Goal: Find specific page/section: Find specific page/section

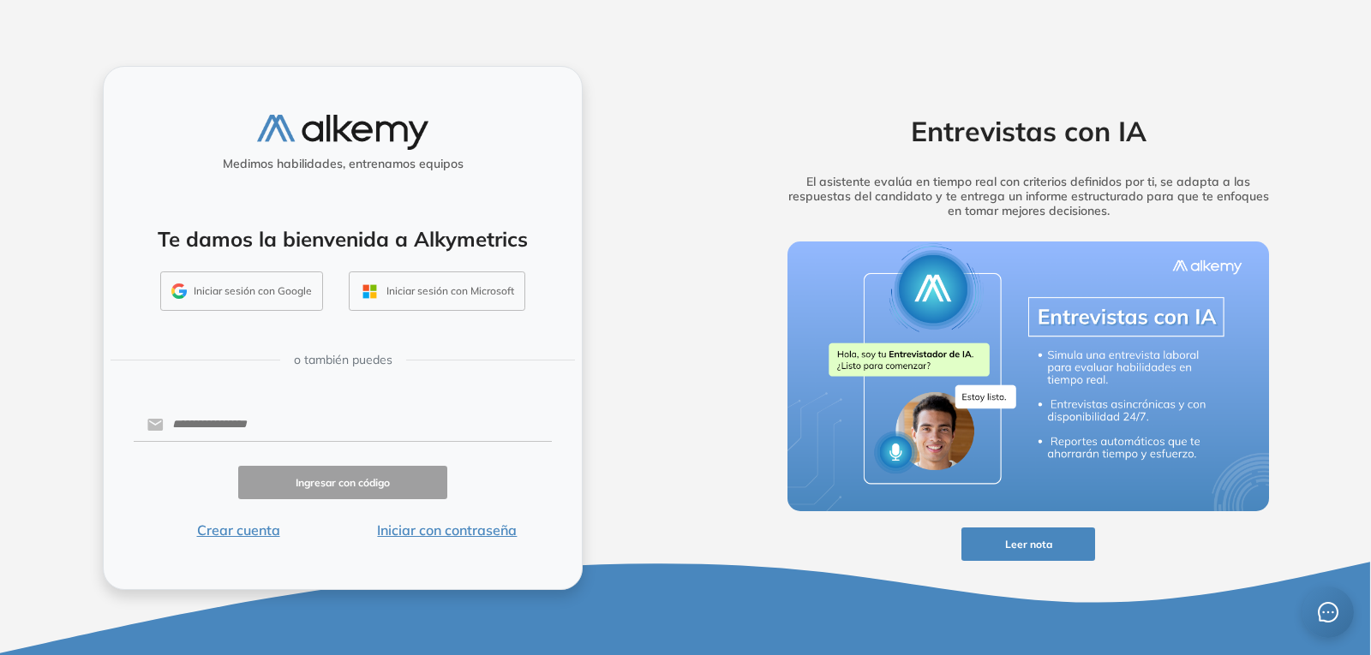
click at [403, 534] on button "Iniciar con contraseña" at bounding box center [447, 530] width 209 height 21
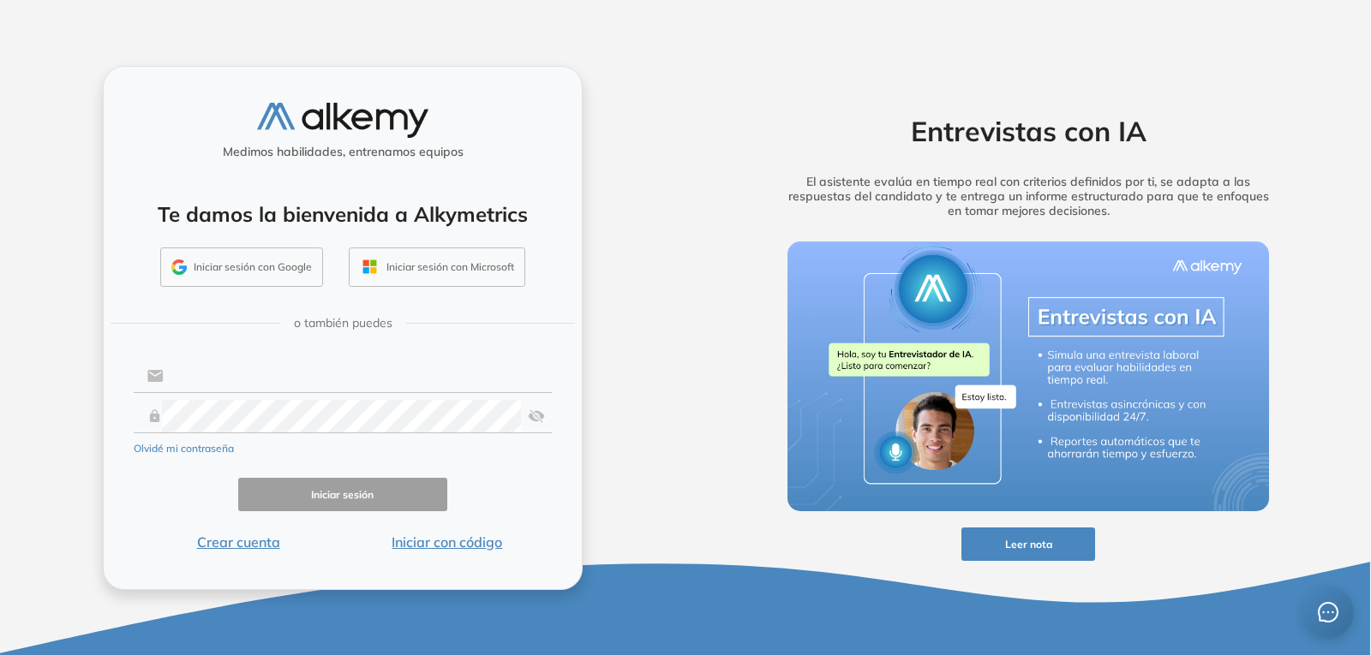
type input "**********"
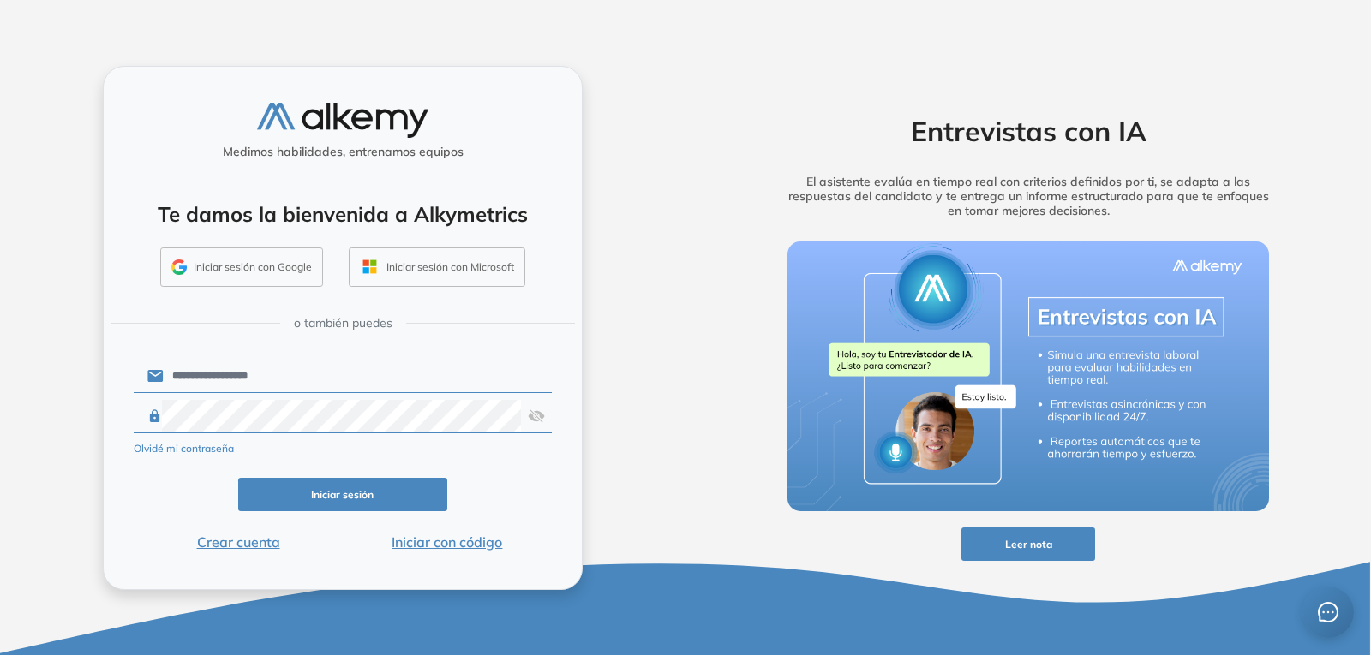
click at [338, 489] on button "Iniciar sesión" at bounding box center [342, 494] width 209 height 33
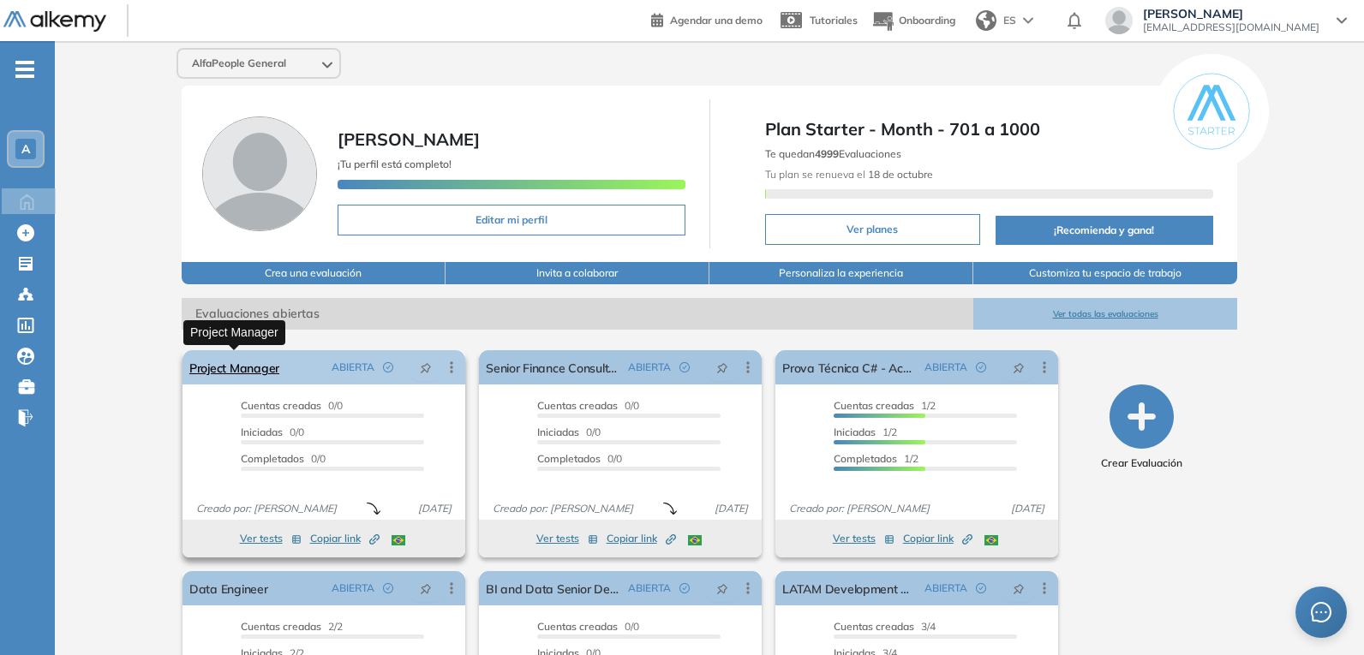
click at [257, 370] on link "Project Manager" at bounding box center [234, 367] width 90 height 34
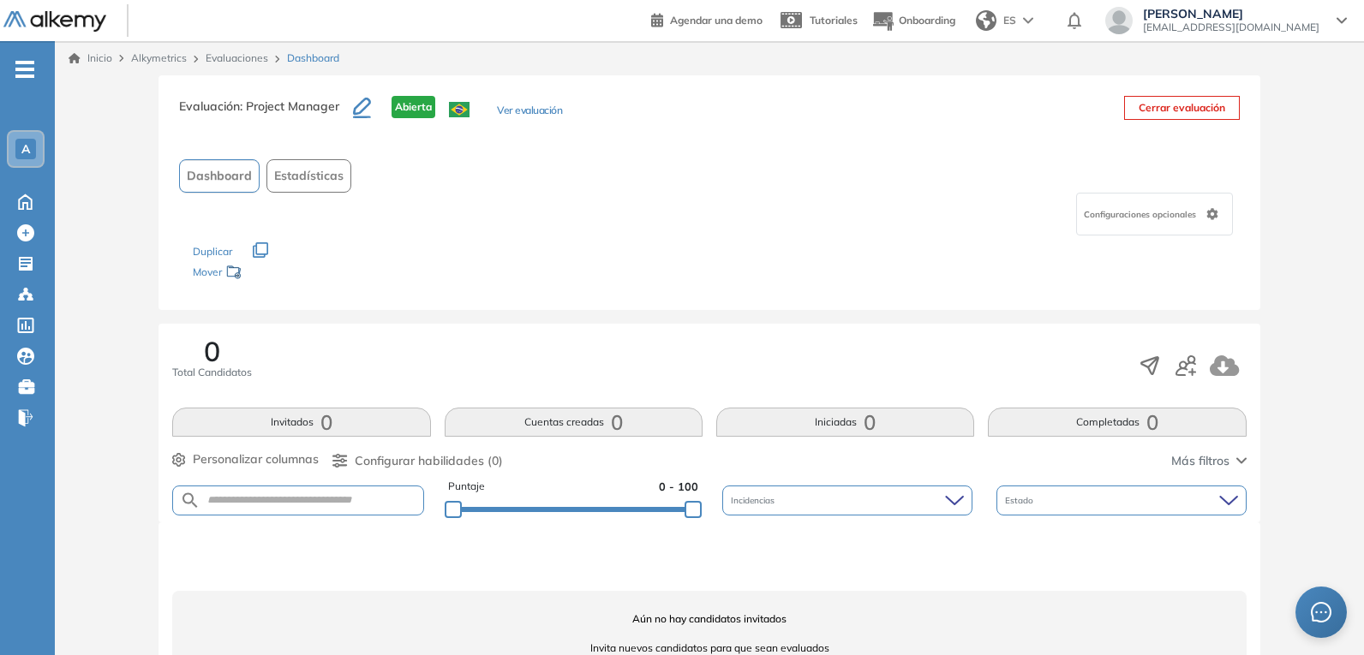
scroll to position [56, 0]
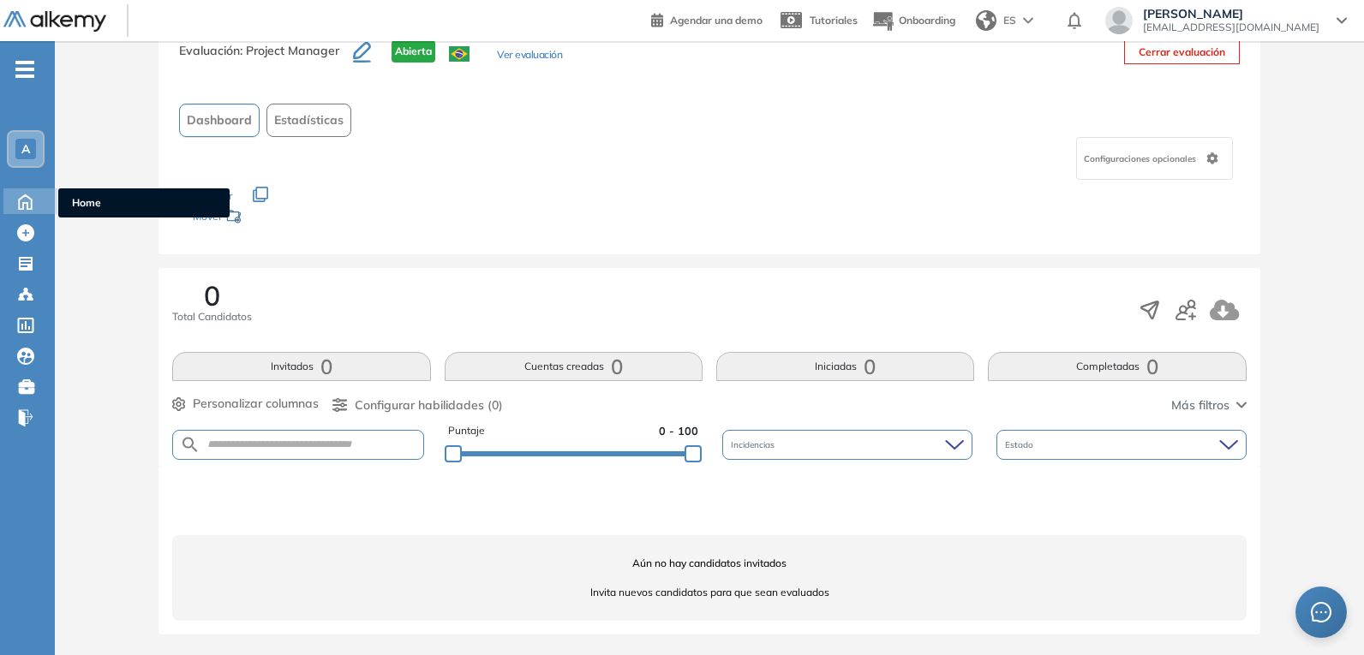
click at [30, 207] on icon at bounding box center [25, 200] width 30 height 21
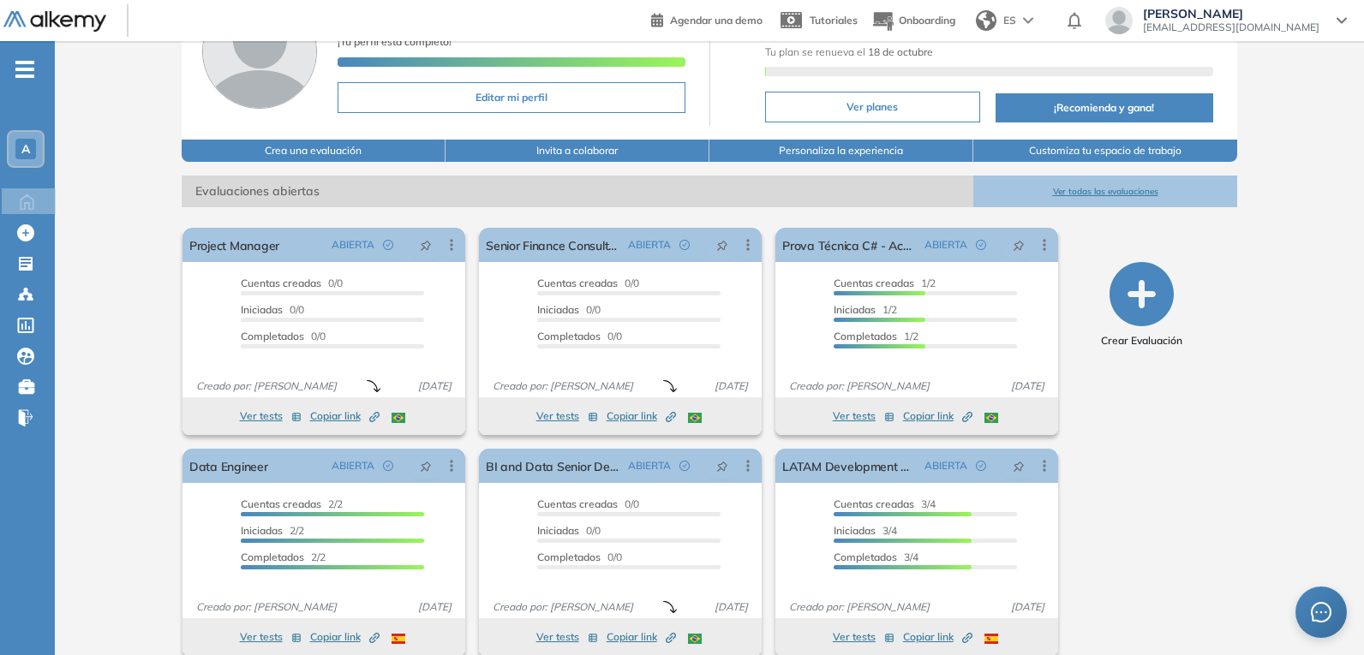
scroll to position [144, 0]
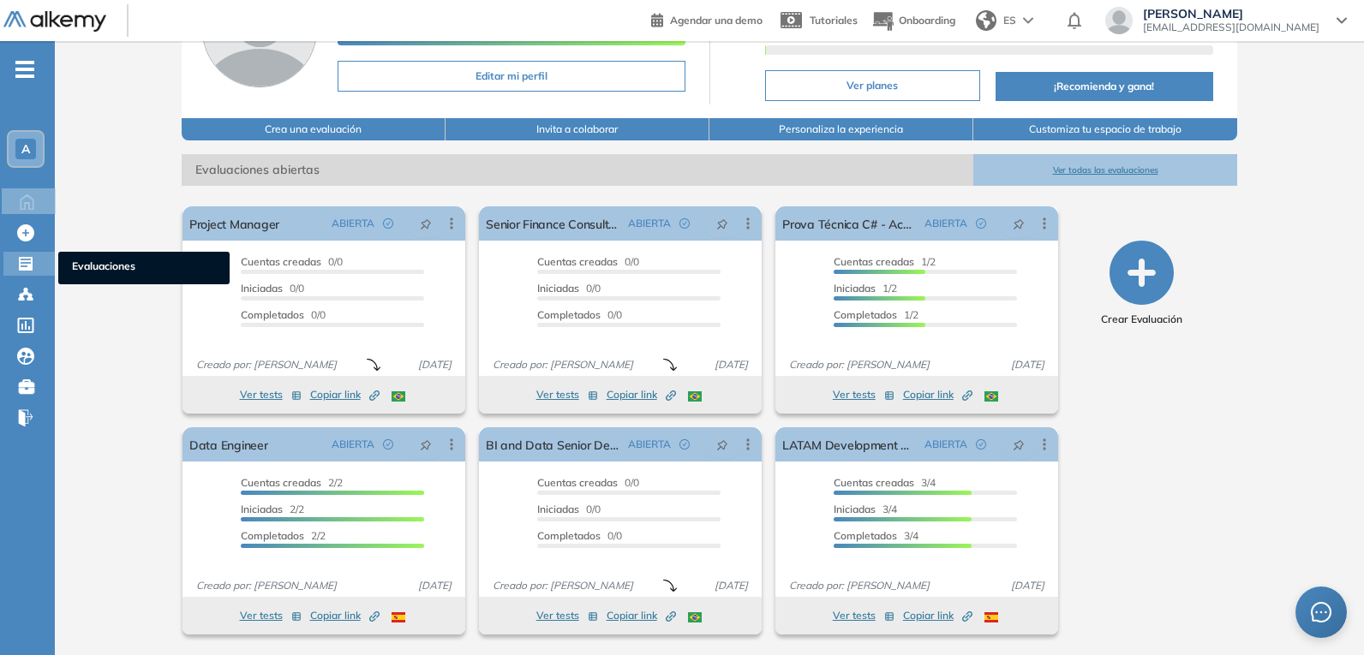
click at [29, 265] on icon at bounding box center [26, 264] width 14 height 14
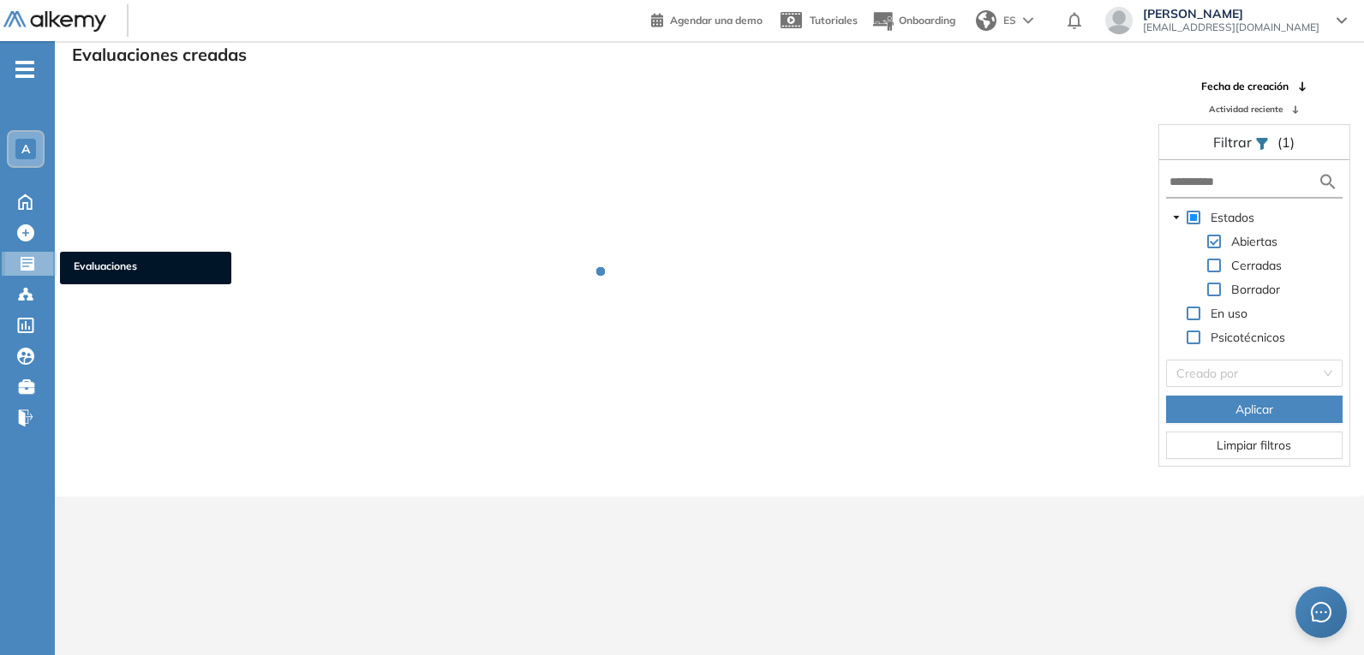
scroll to position [41, 0]
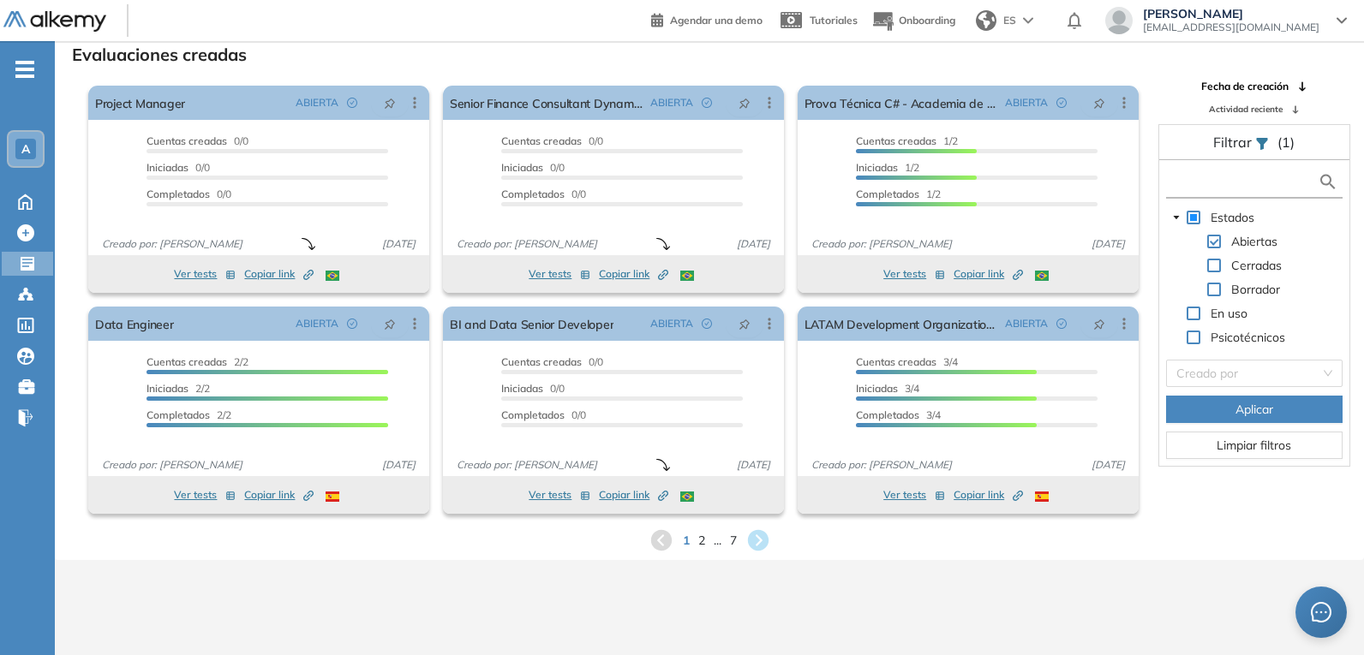
click at [1235, 183] on input "text" at bounding box center [1243, 182] width 148 height 18
click at [1247, 182] on input "text" at bounding box center [1243, 182] width 148 height 18
click at [33, 260] on icon at bounding box center [28, 264] width 14 height 14
click at [32, 266] on icon at bounding box center [28, 264] width 14 height 14
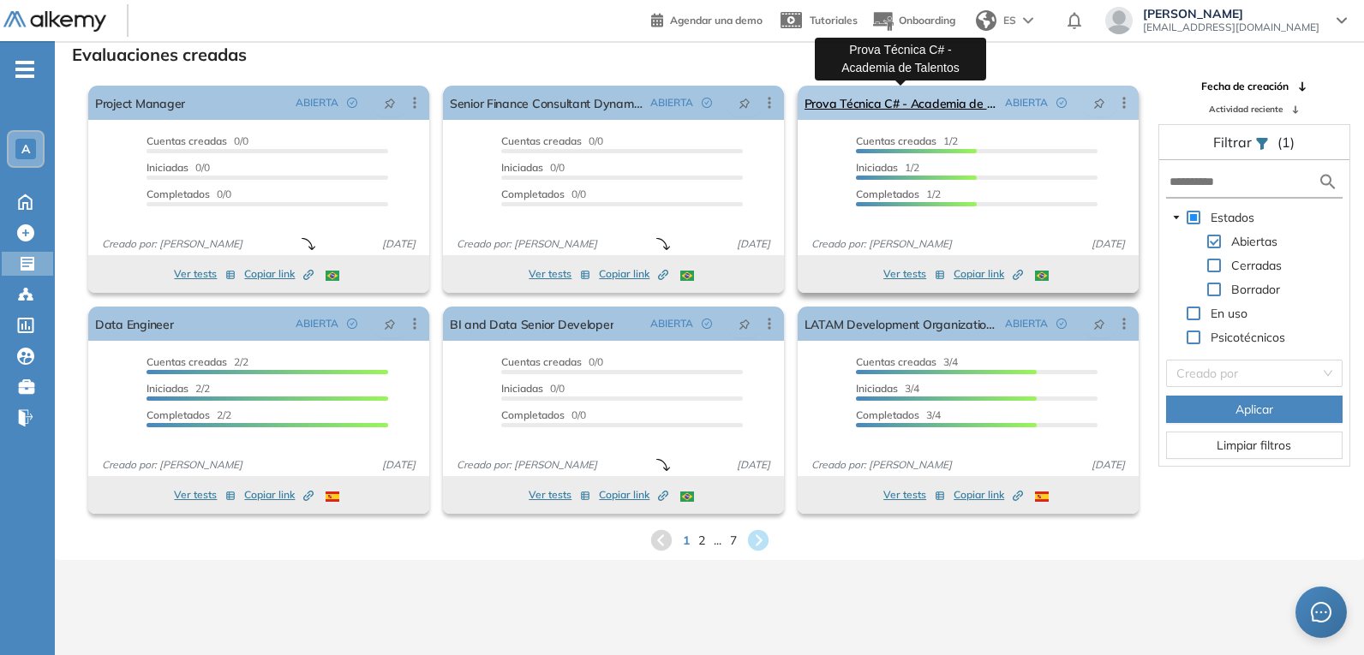
click at [919, 111] on link "Prova Técnica C# - Academia de Talentos" at bounding box center [901, 103] width 194 height 34
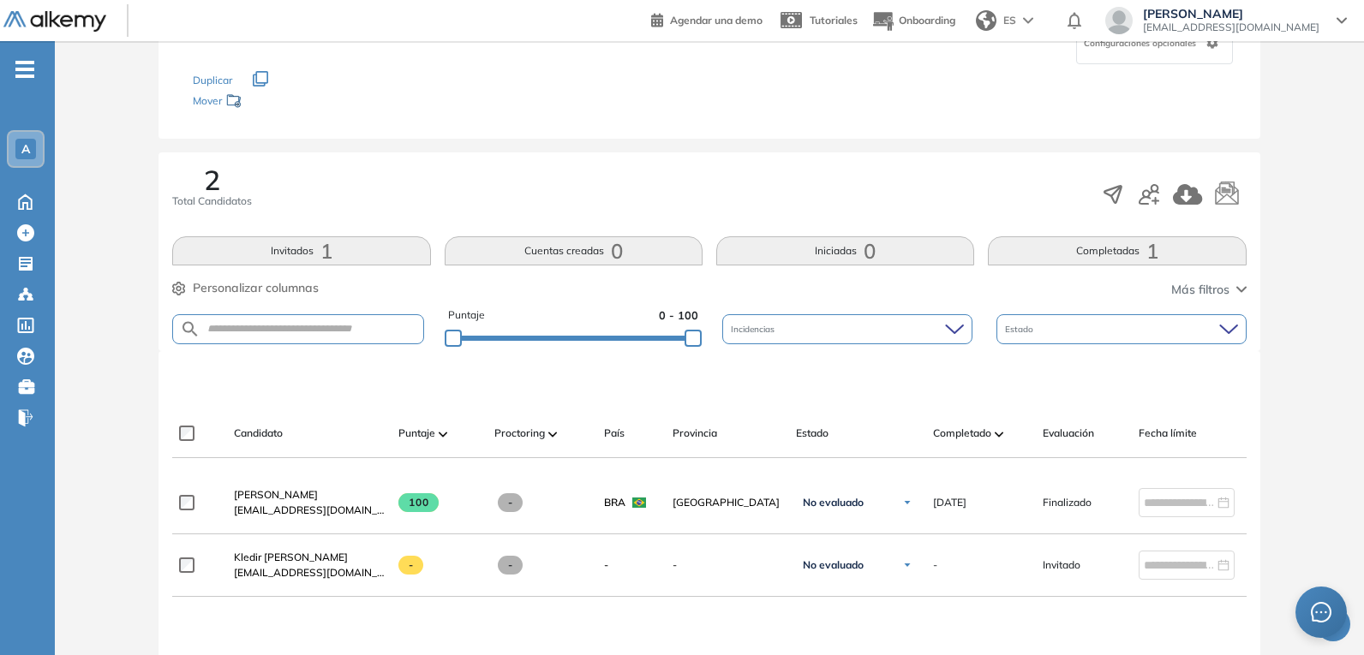
scroll to position [257, 0]
